Goal: Find specific page/section: Find specific page/section

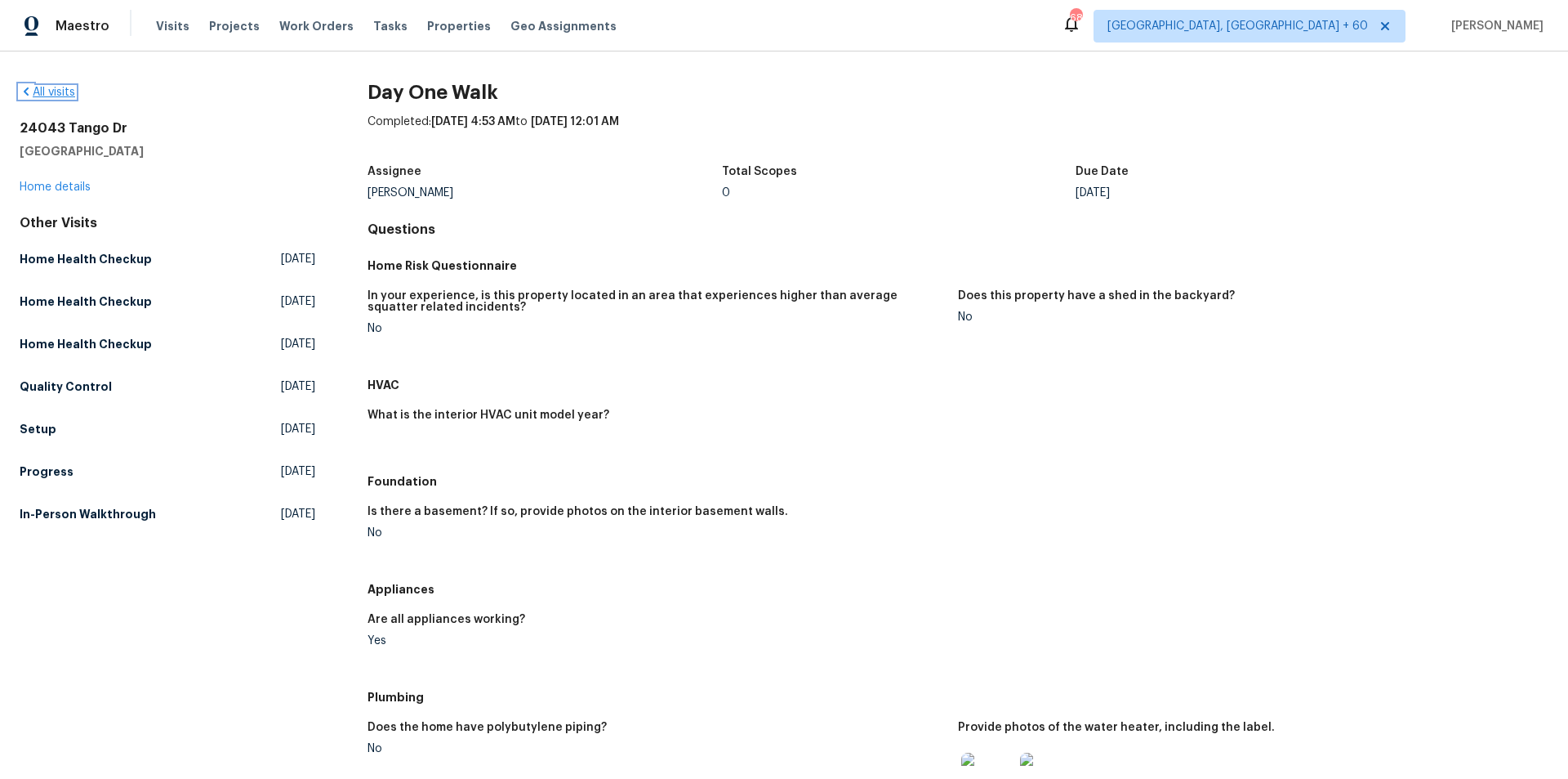
click at [65, 94] on link "All visits" at bounding box center [47, 93] width 56 height 12
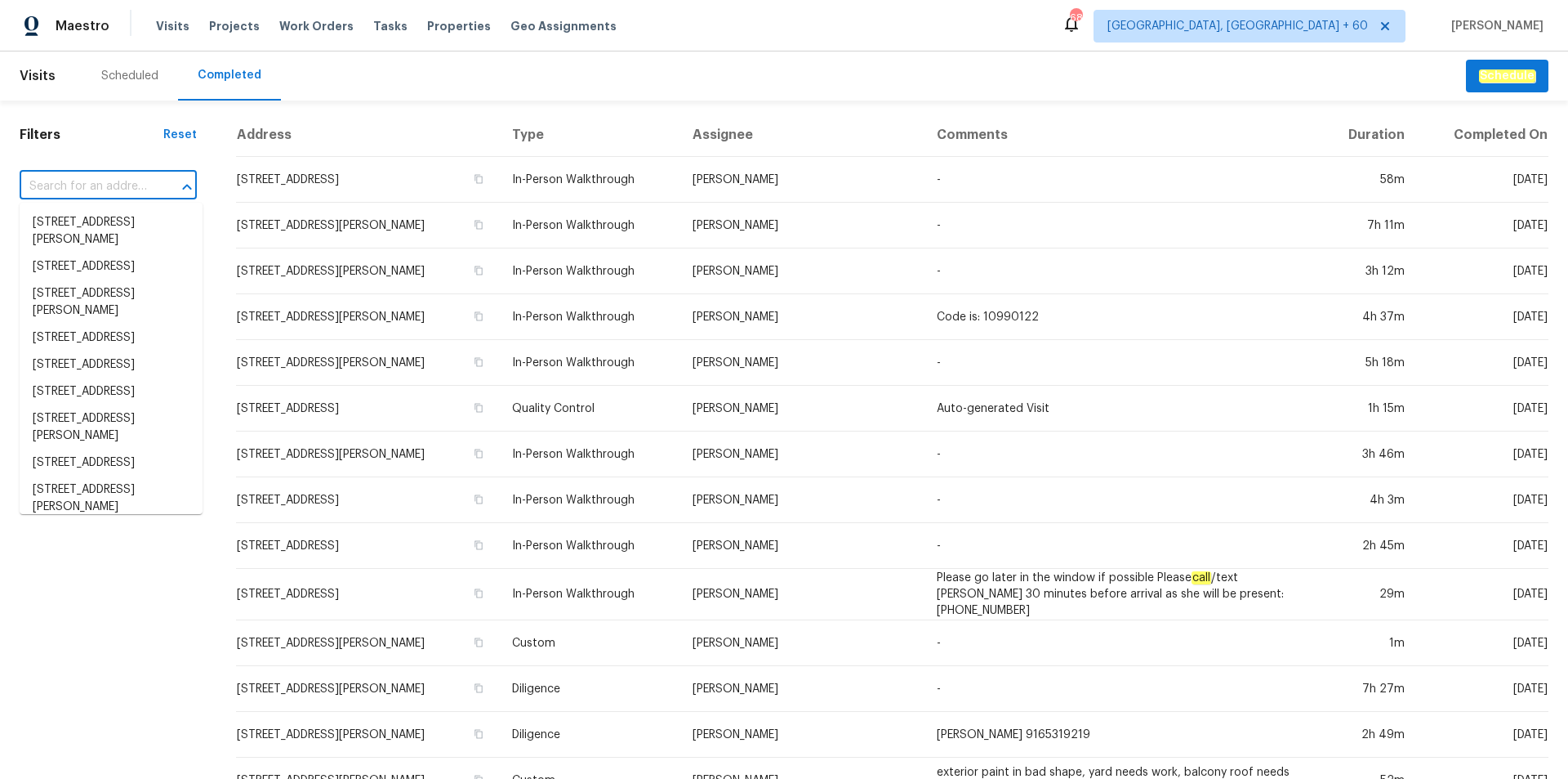
click at [81, 182] on input "text" at bounding box center [85, 187] width 131 height 25
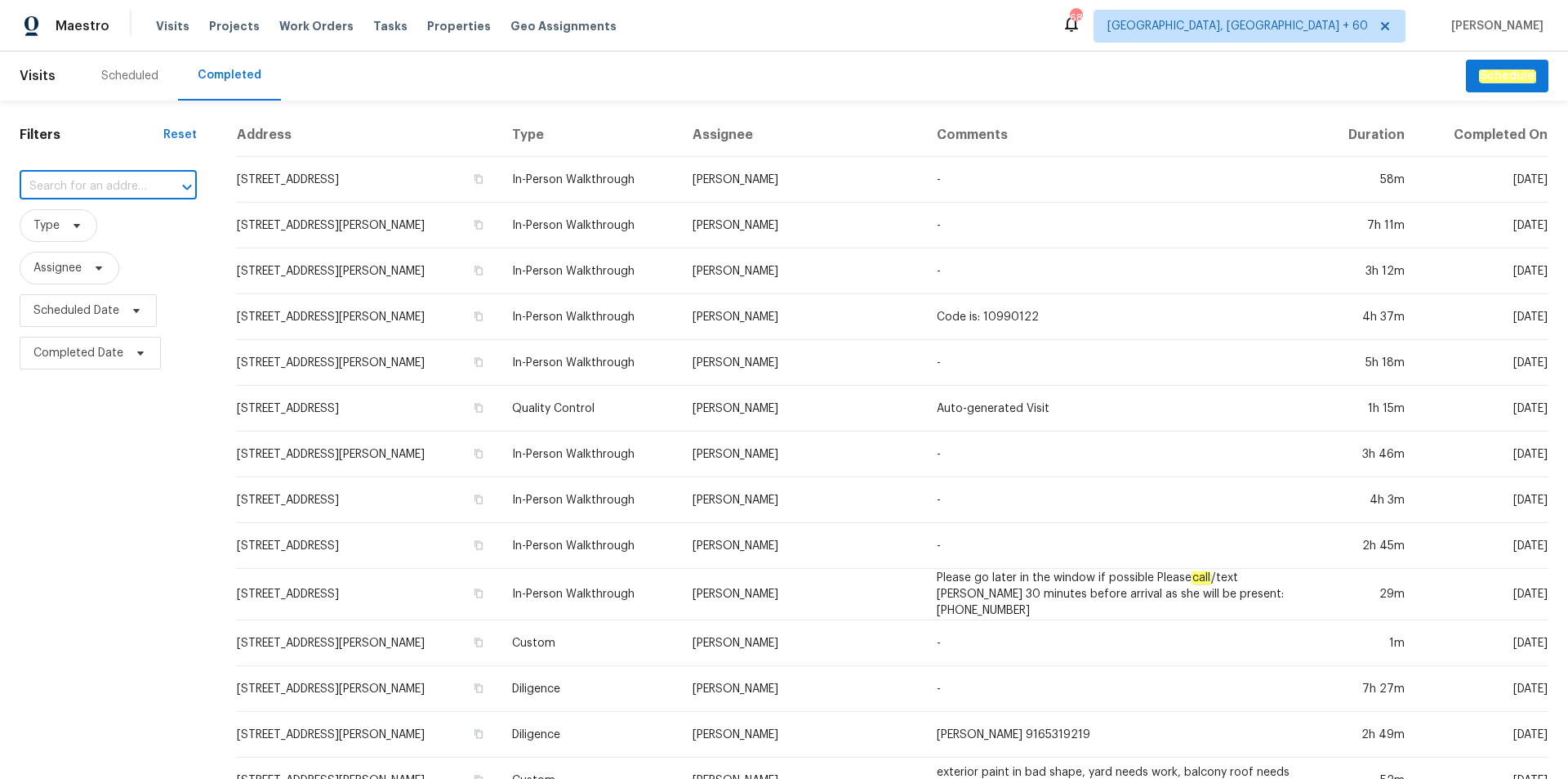
paste input "[STREET_ADDRESS]"
type input "[STREET_ADDRESS]"
click at [135, 236] on li "[STREET_ADDRESS]" at bounding box center [110, 222] width 183 height 27
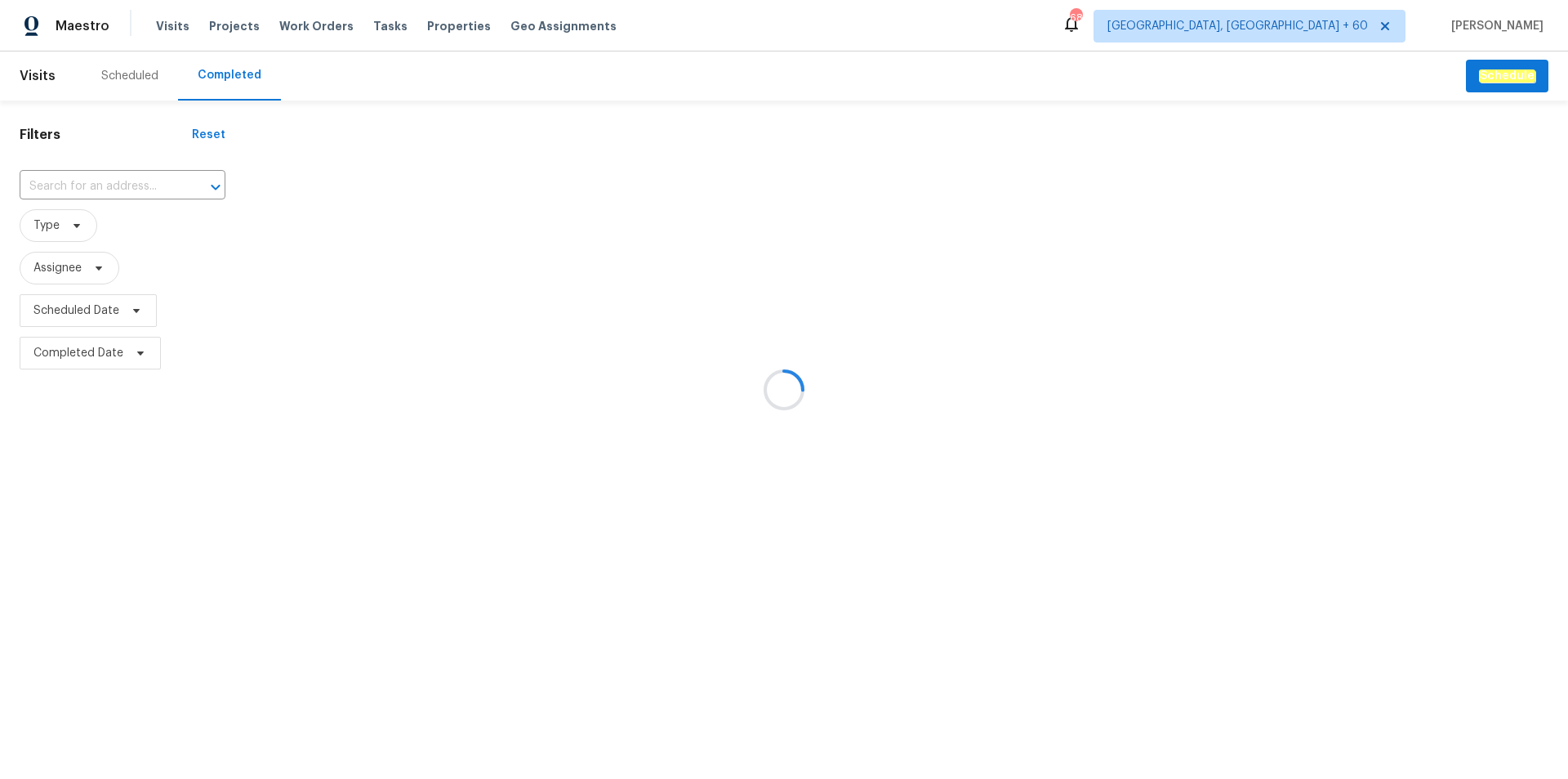
type input "[STREET_ADDRESS]"
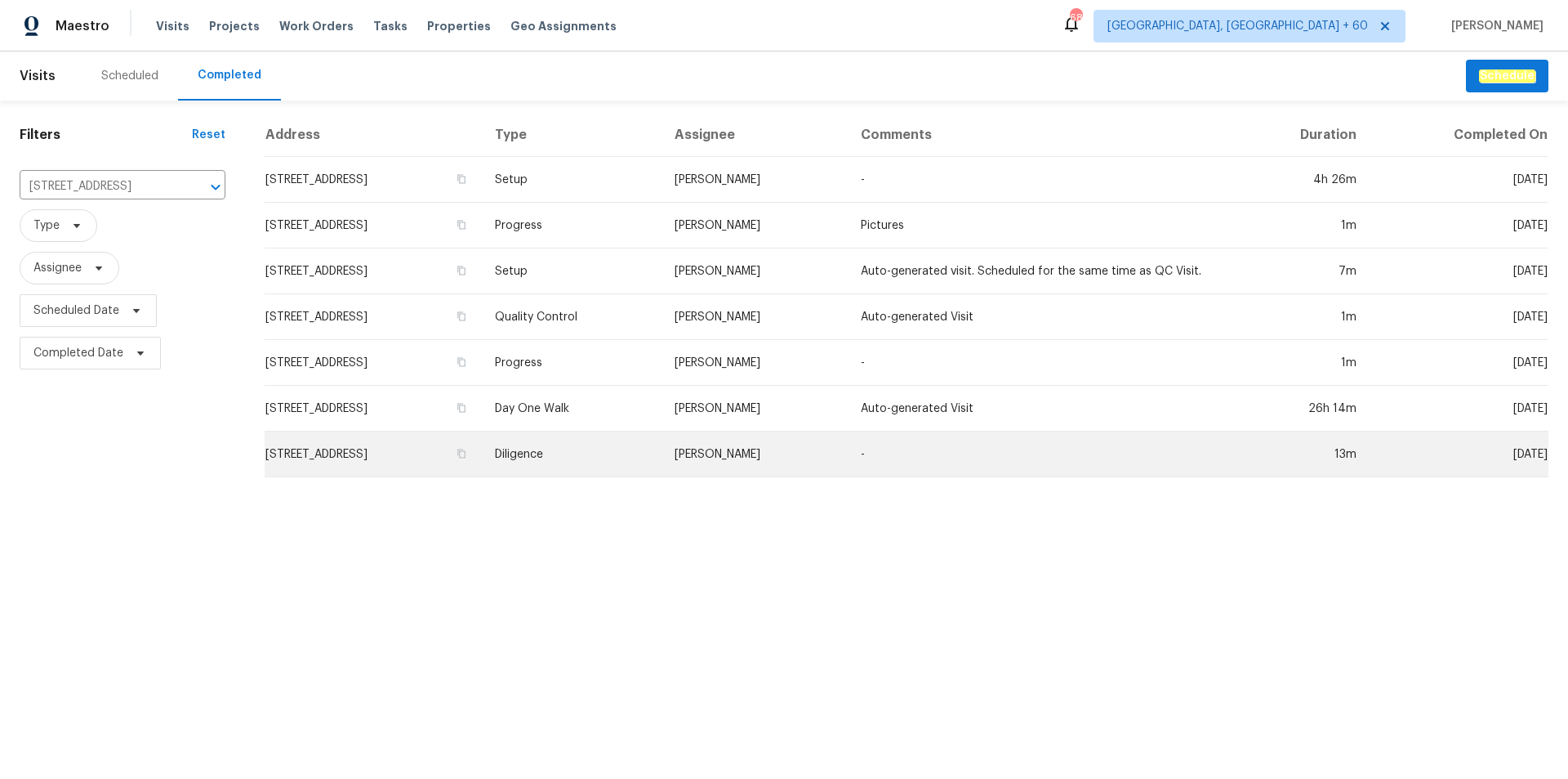
click at [476, 462] on td "[STREET_ADDRESS]" at bounding box center [373, 454] width 217 height 45
